Goal: Transaction & Acquisition: Purchase product/service

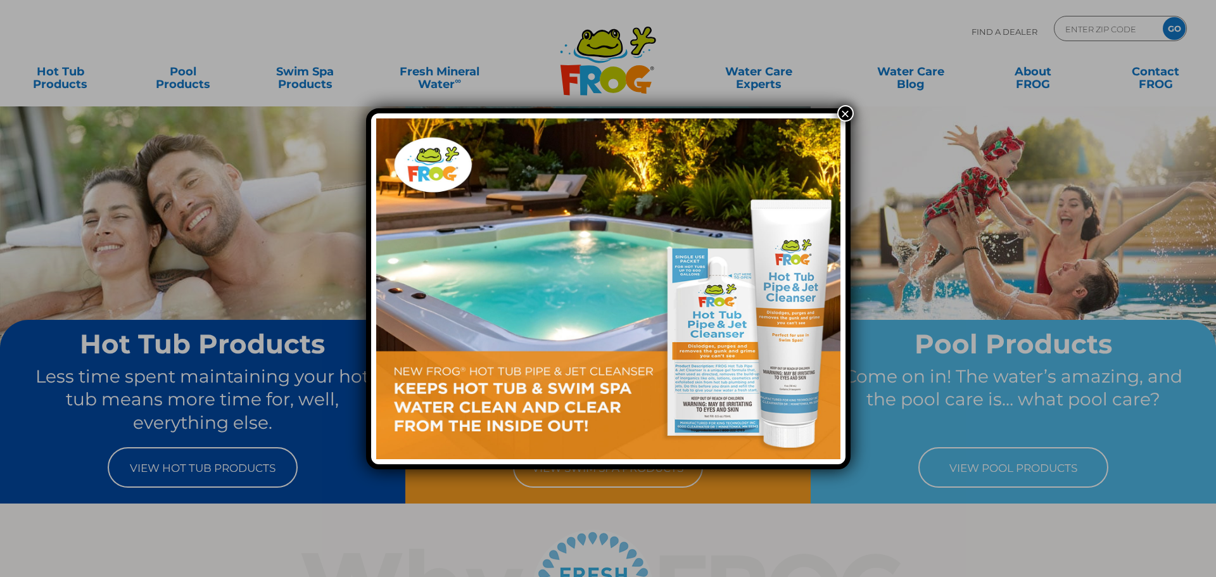
click at [848, 110] on button "×" at bounding box center [845, 113] width 16 height 16
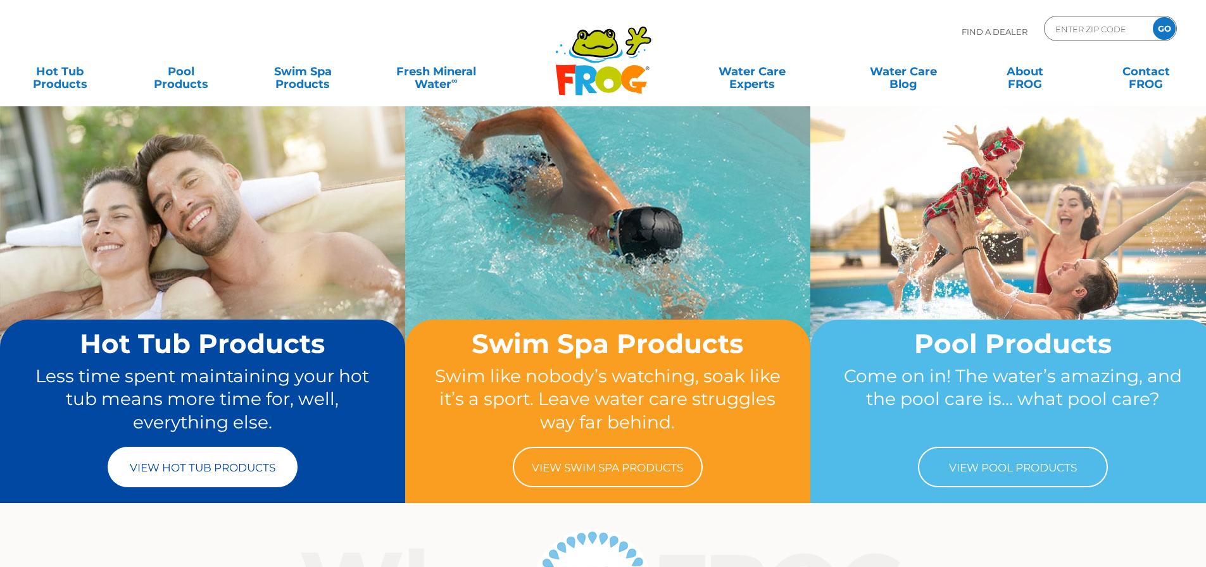
click at [222, 466] on link "View Hot Tub Products" at bounding box center [203, 467] width 190 height 41
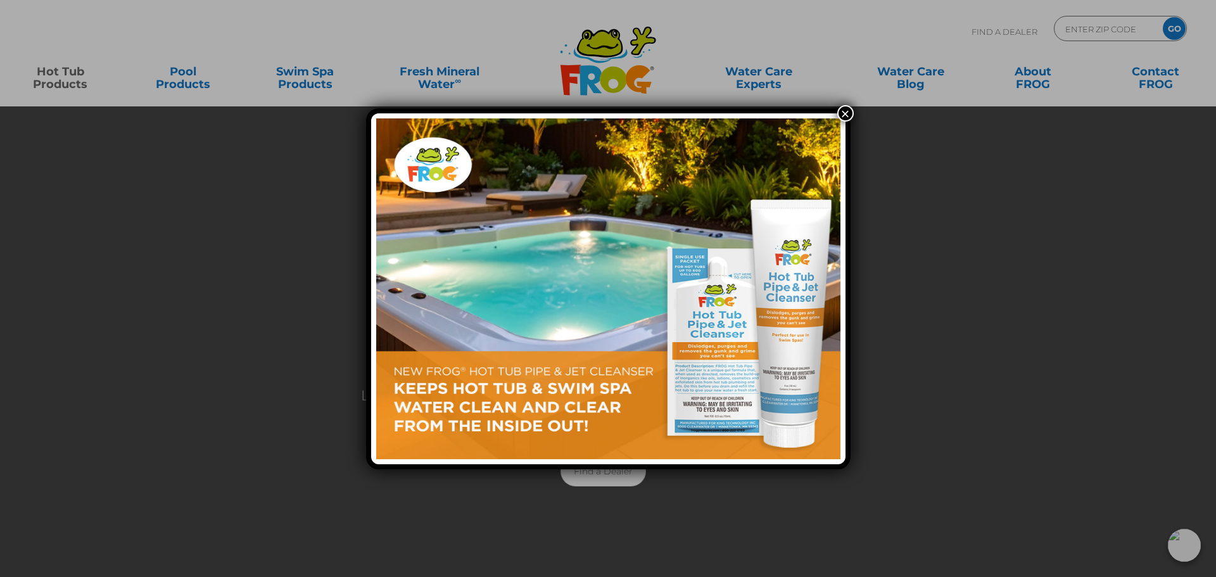
click at [845, 114] on button "×" at bounding box center [845, 113] width 16 height 16
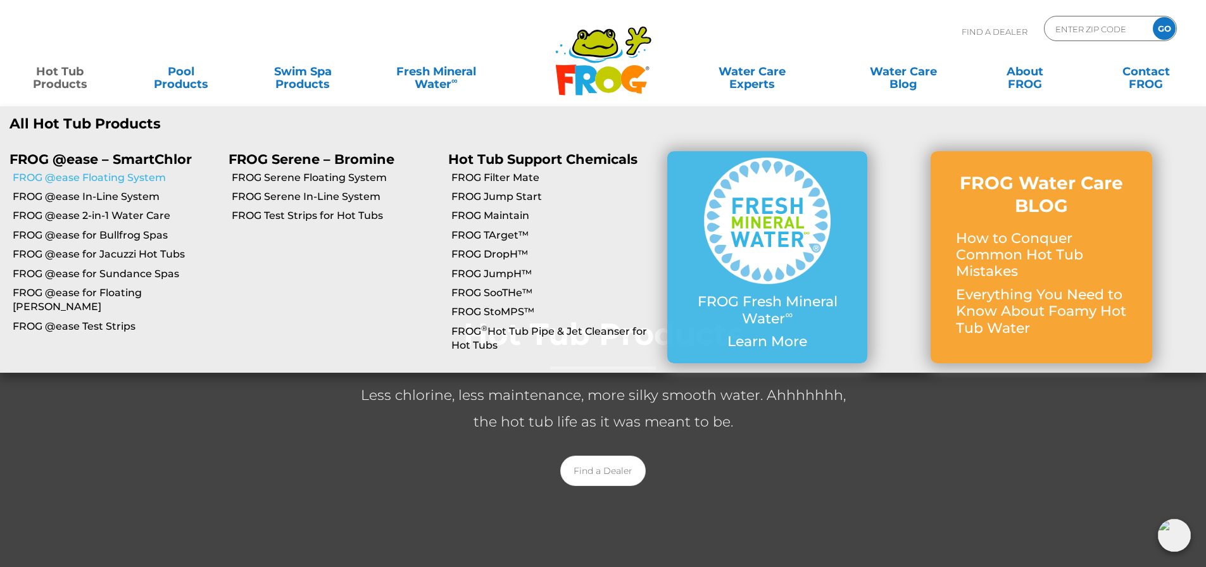
click at [83, 174] on link "FROG @ease Floating System" at bounding box center [116, 178] width 206 height 14
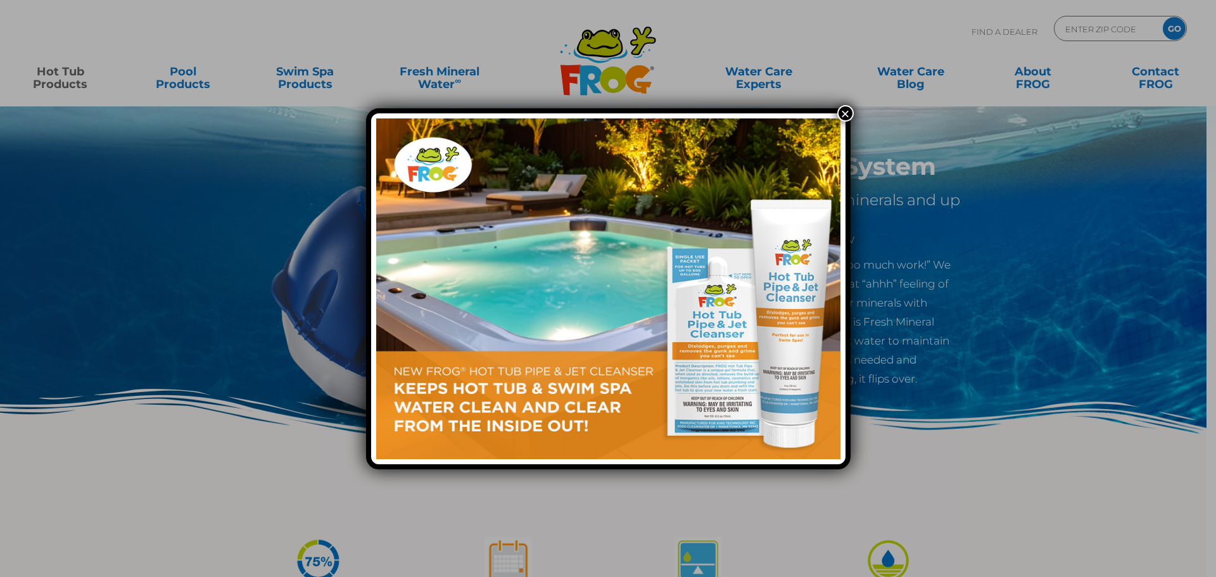
click at [842, 109] on button "×" at bounding box center [845, 113] width 16 height 16
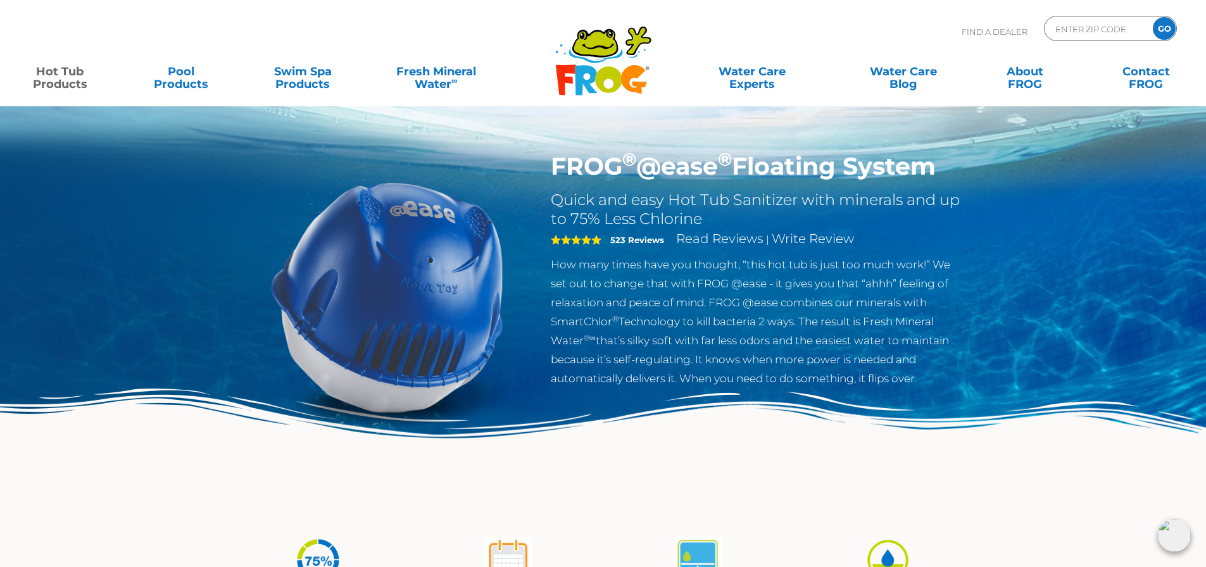
drag, startPoint x: 1209, startPoint y: 63, endPoint x: 1157, endPoint y: 161, distance: 110.5
click at [1157, 161] on html ".st130{clip-path:url(#SVGID_2_);fill-rule:evenodd;clip-rule:evenodd;fill:#C3CC0…" at bounding box center [603, 283] width 1206 height 567
click at [1068, 23] on input "Zip Code Form" at bounding box center [1096, 29] width 85 height 18
type input "60459"
click at [1153, 17] on input "GO" at bounding box center [1164, 28] width 23 height 23
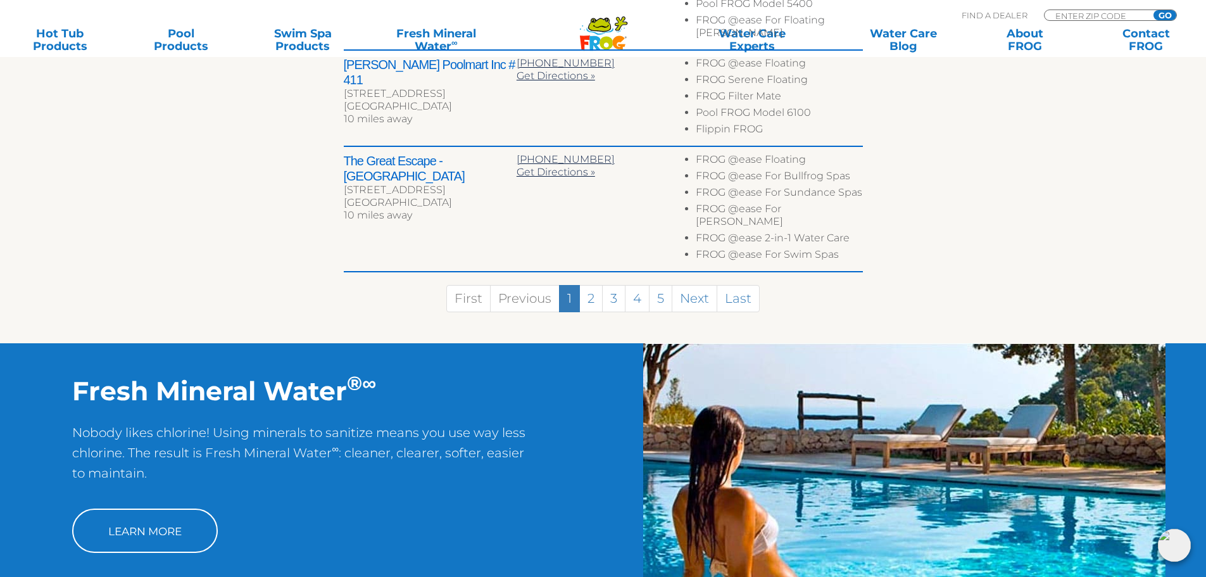
scroll to position [176, 0]
